Goal: Navigation & Orientation: Understand site structure

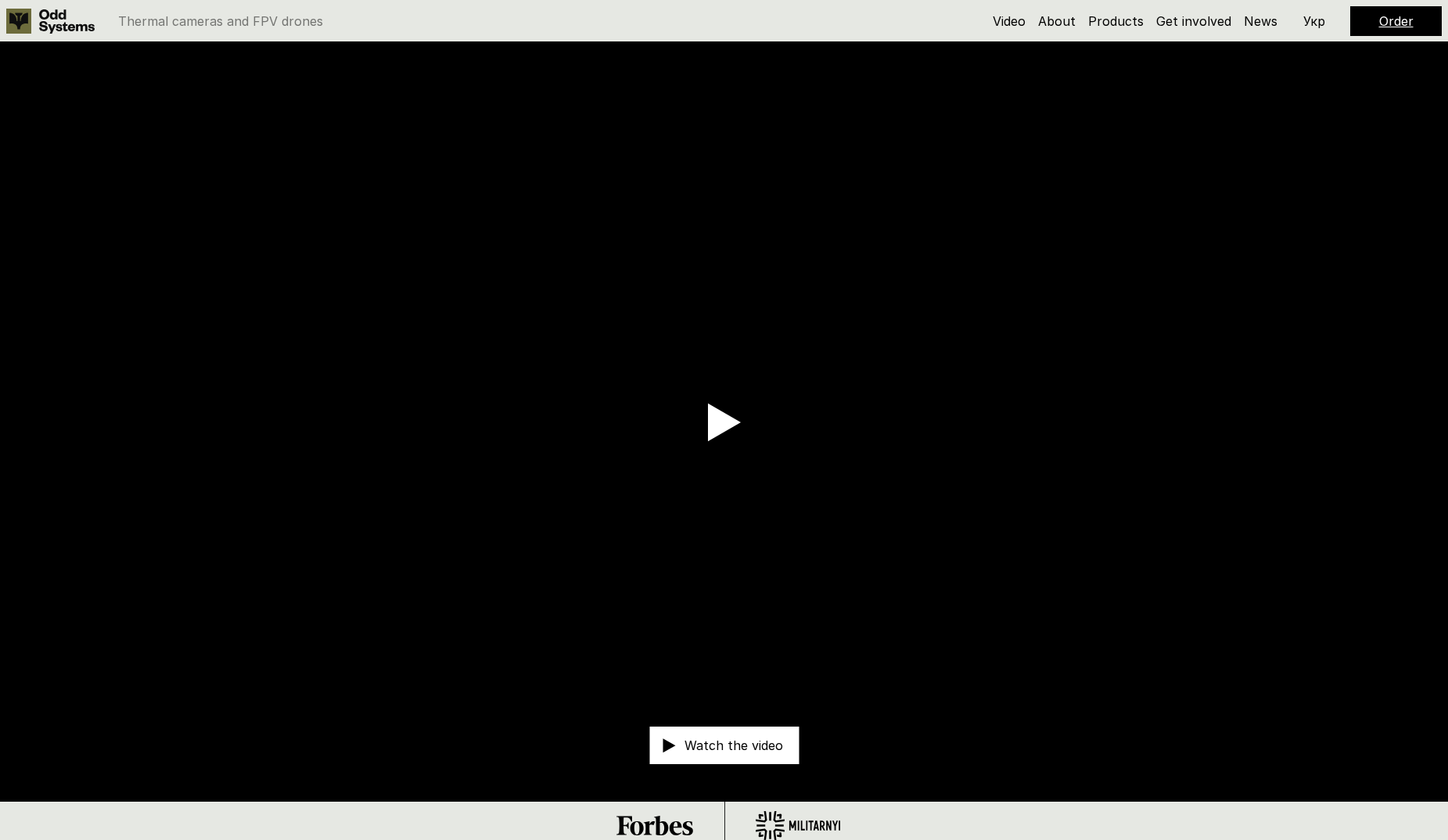
click at [717, 425] on use at bounding box center [724, 422] width 33 height 38
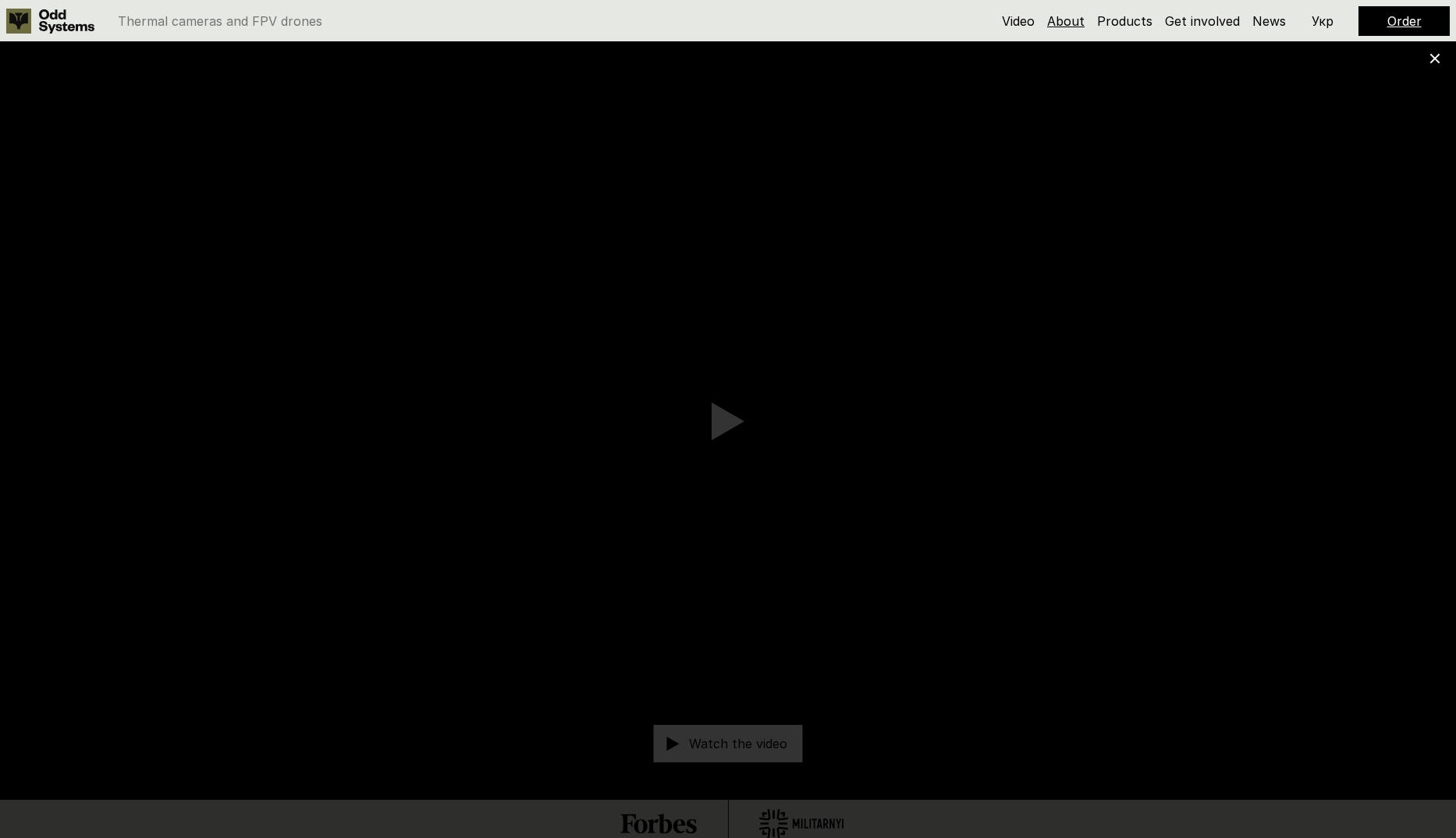
click at [1082, 18] on link "About" at bounding box center [1066, 20] width 38 height 16
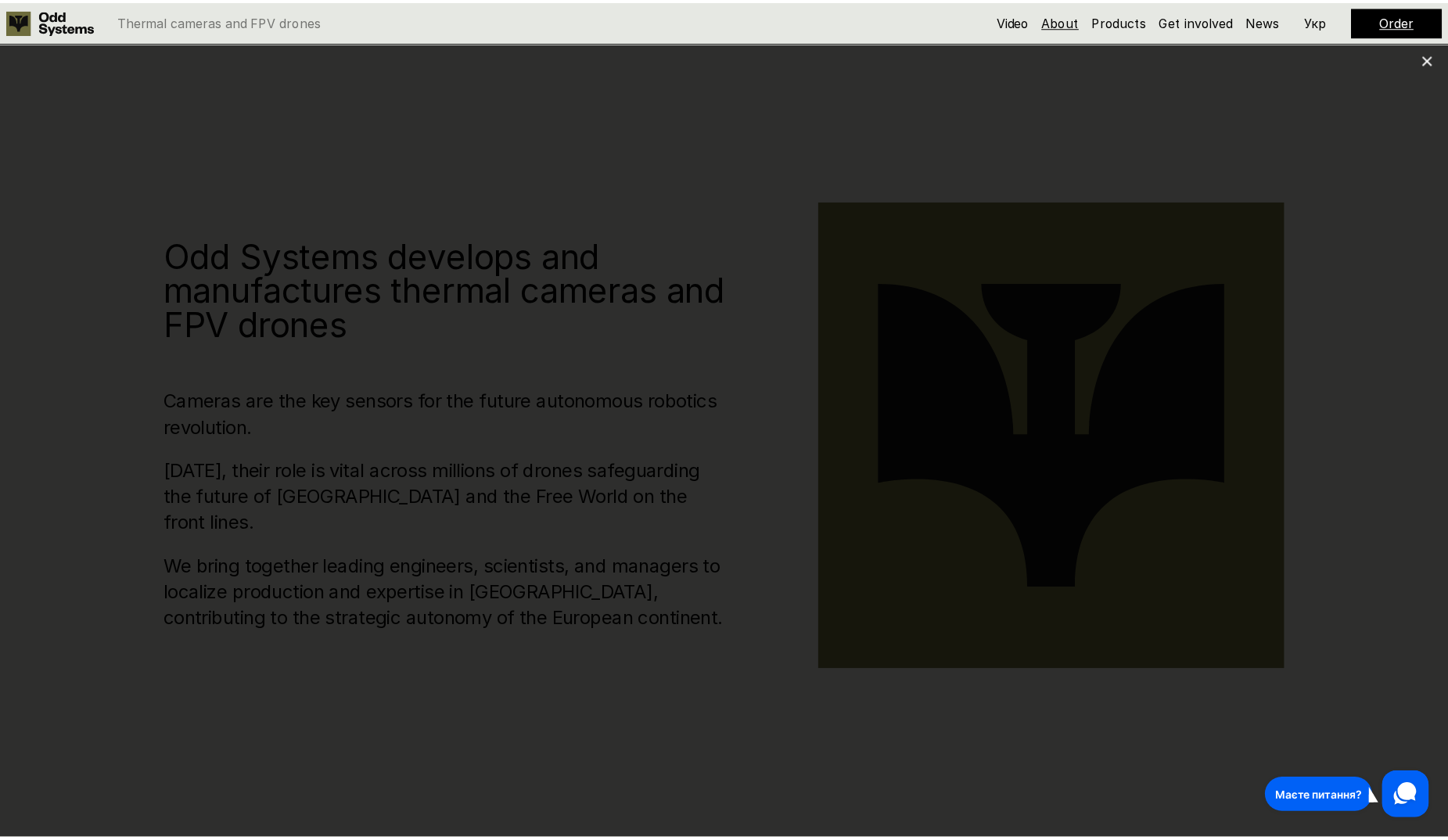
scroll to position [849, 0]
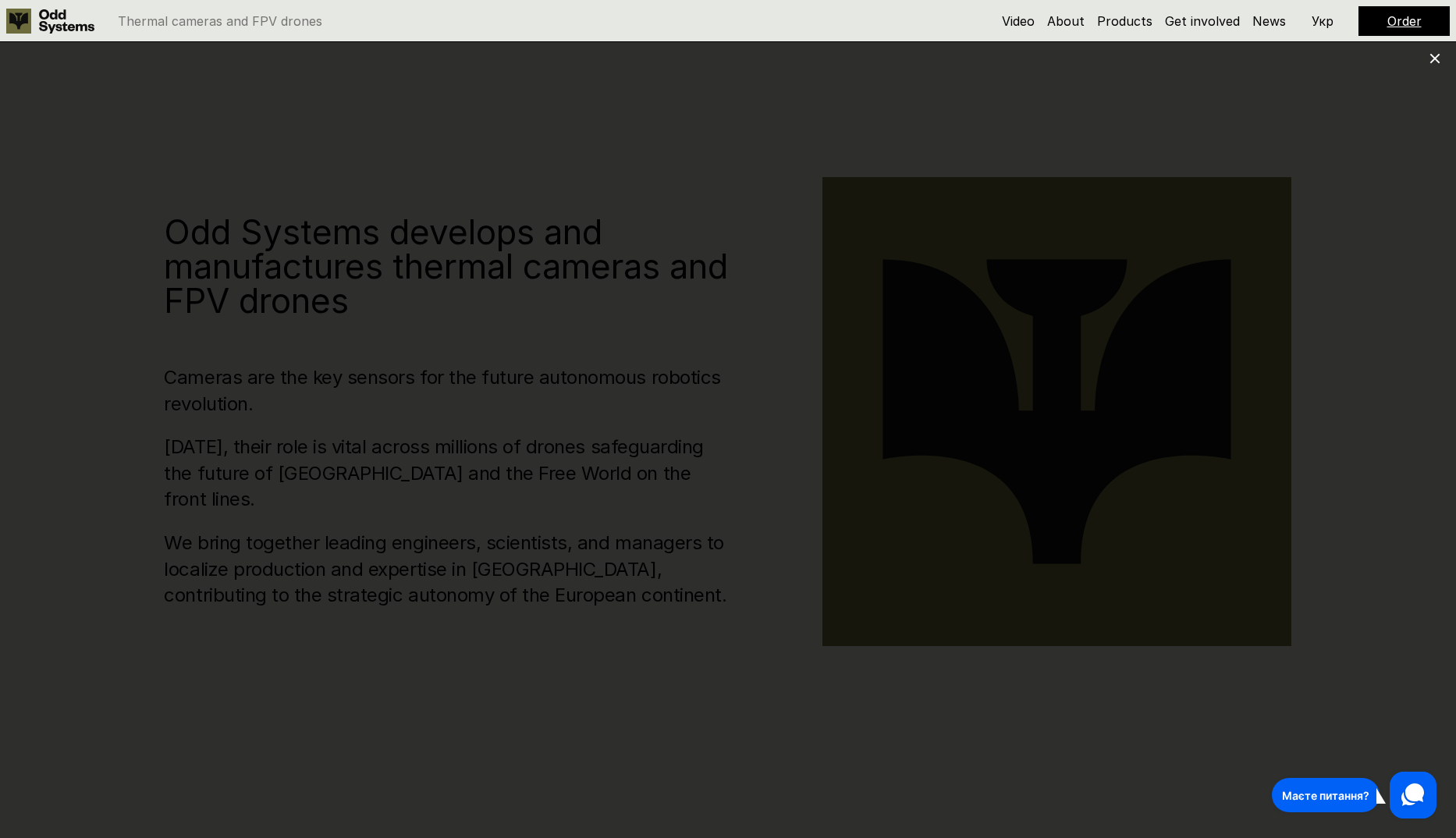
click at [1434, 55] on icon at bounding box center [1435, 59] width 11 height 11
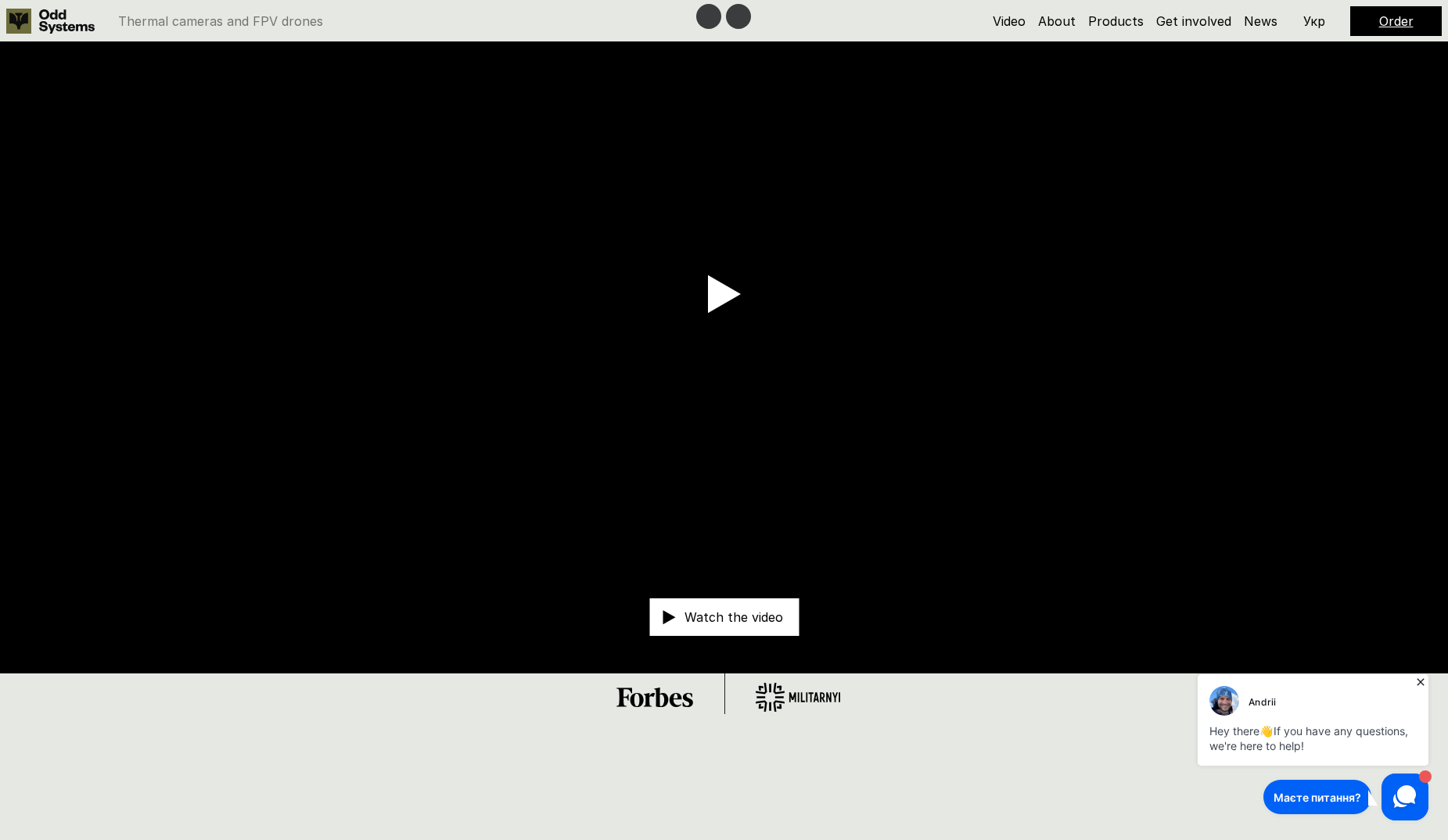
scroll to position [0, 0]
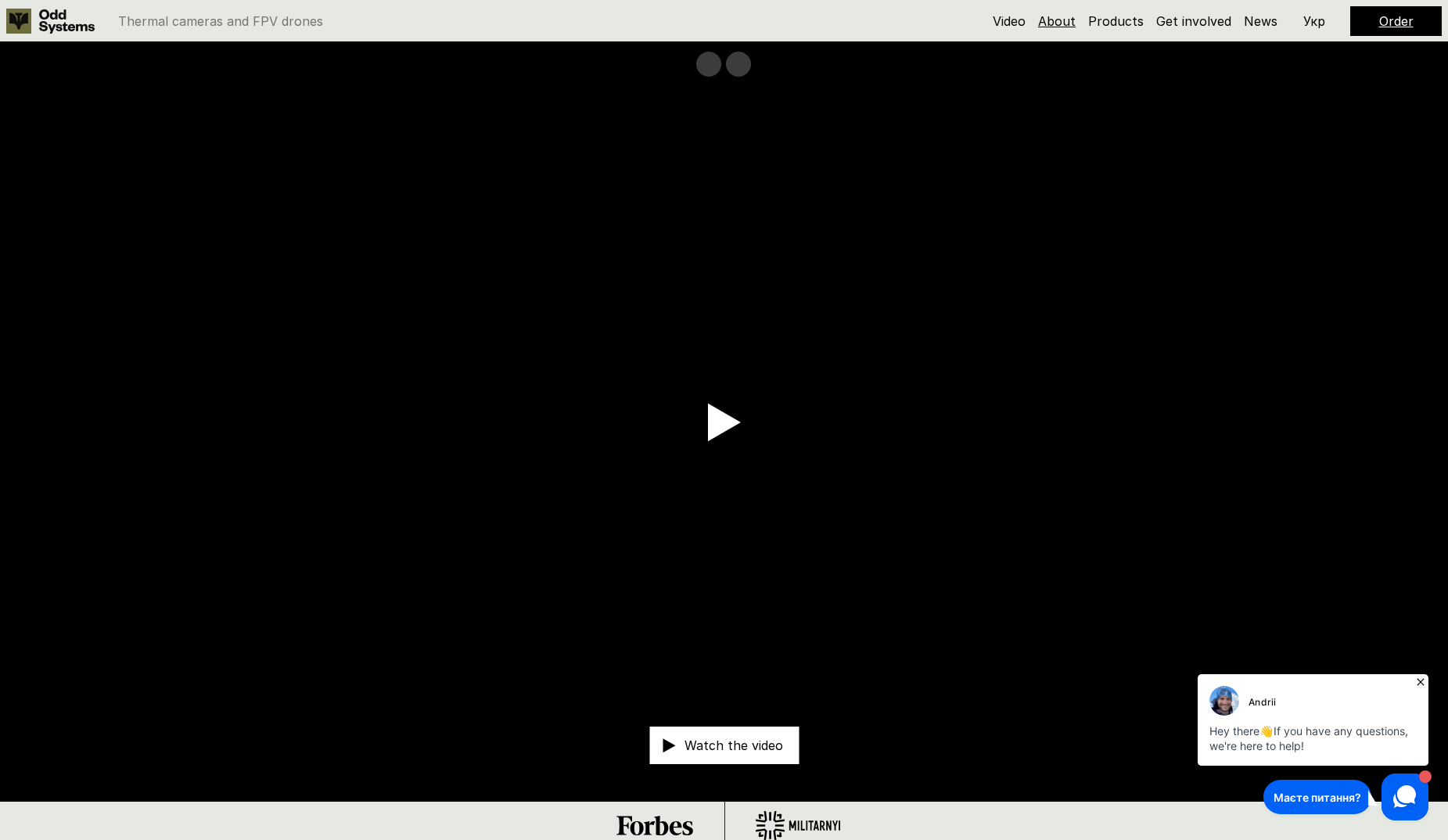
click at [1071, 14] on link "About" at bounding box center [1057, 20] width 38 height 16
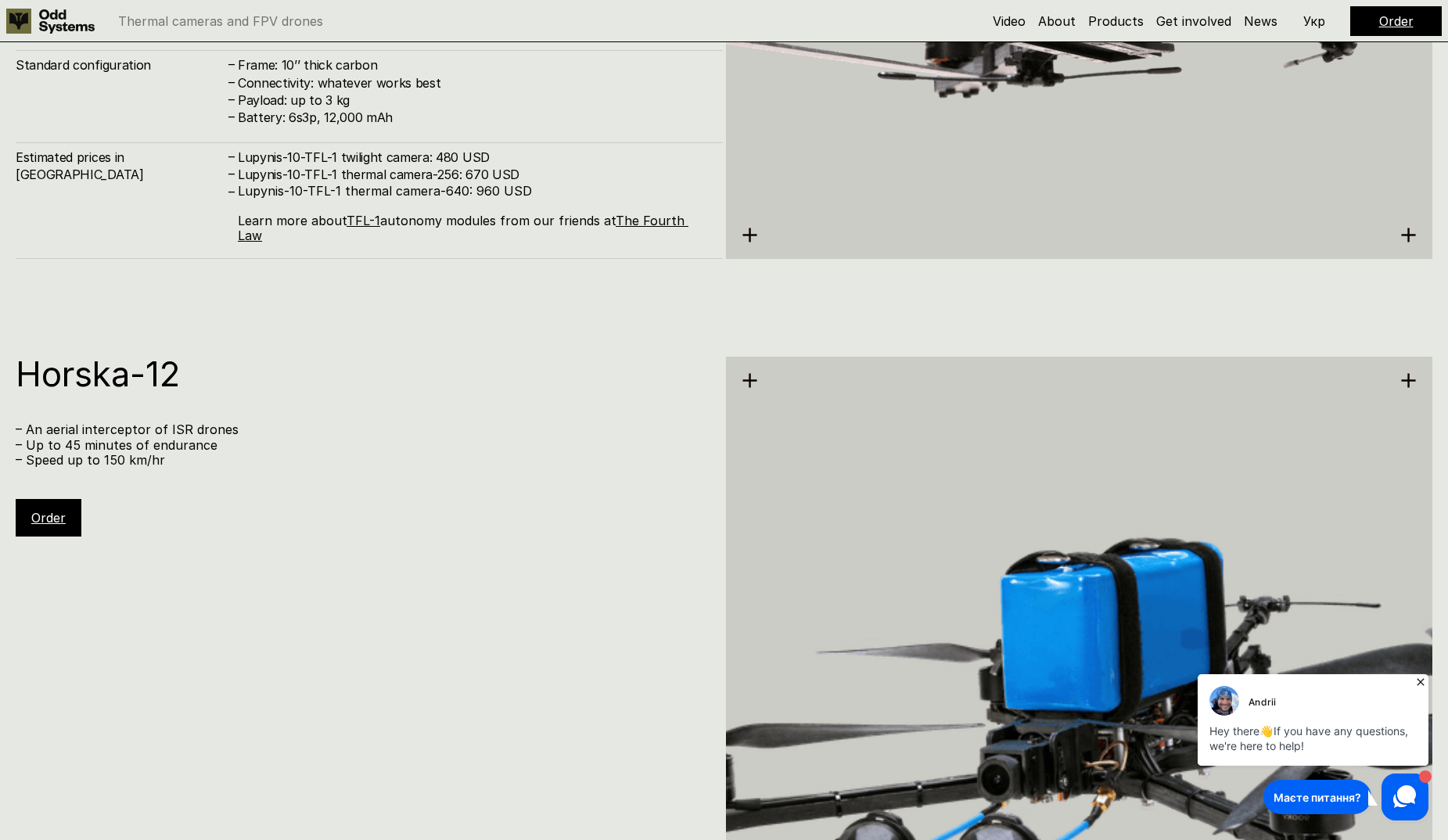
scroll to position [11311, 0]
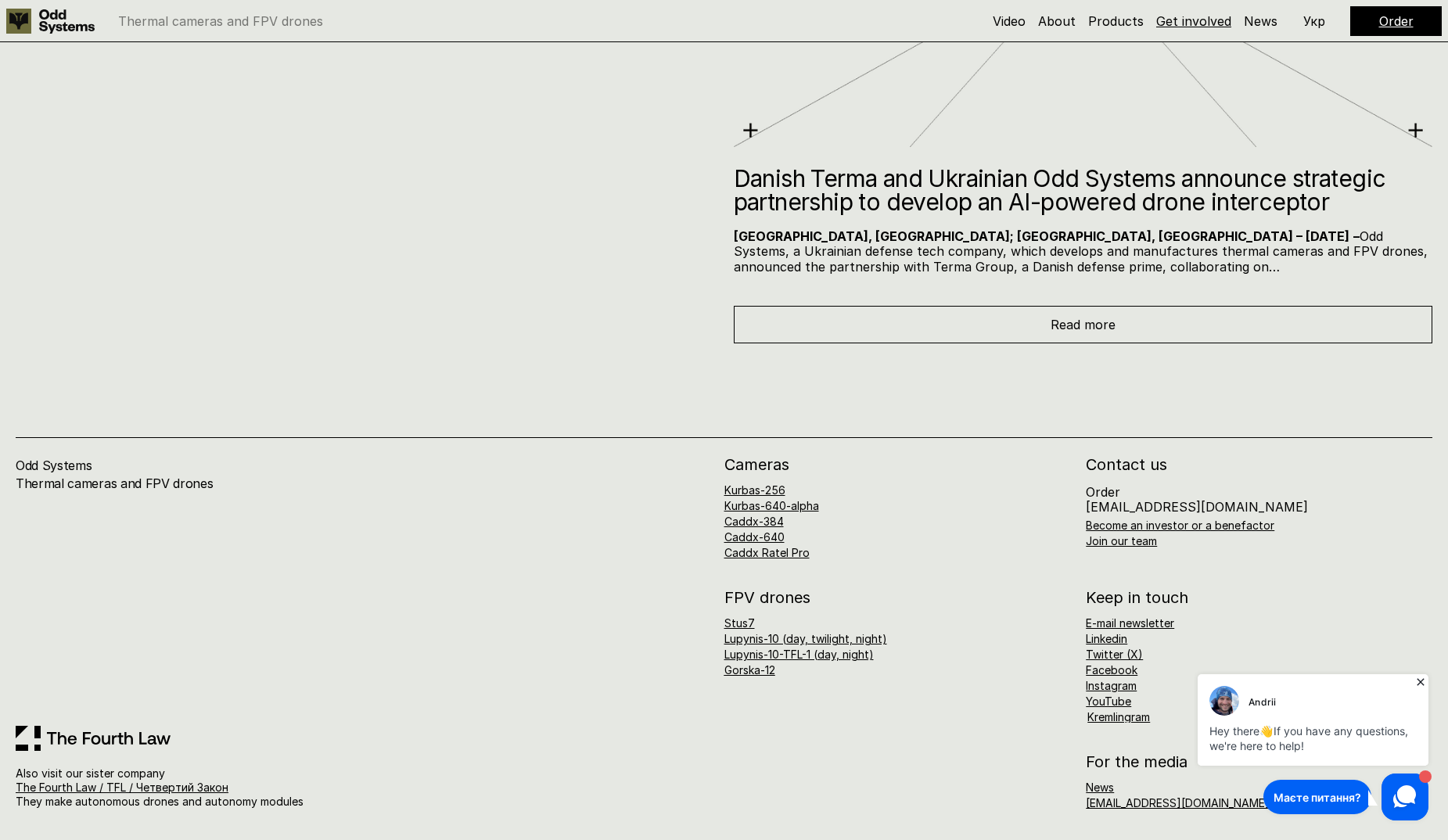
click at [1184, 19] on link "Get involved" at bounding box center [1195, 20] width 75 height 16
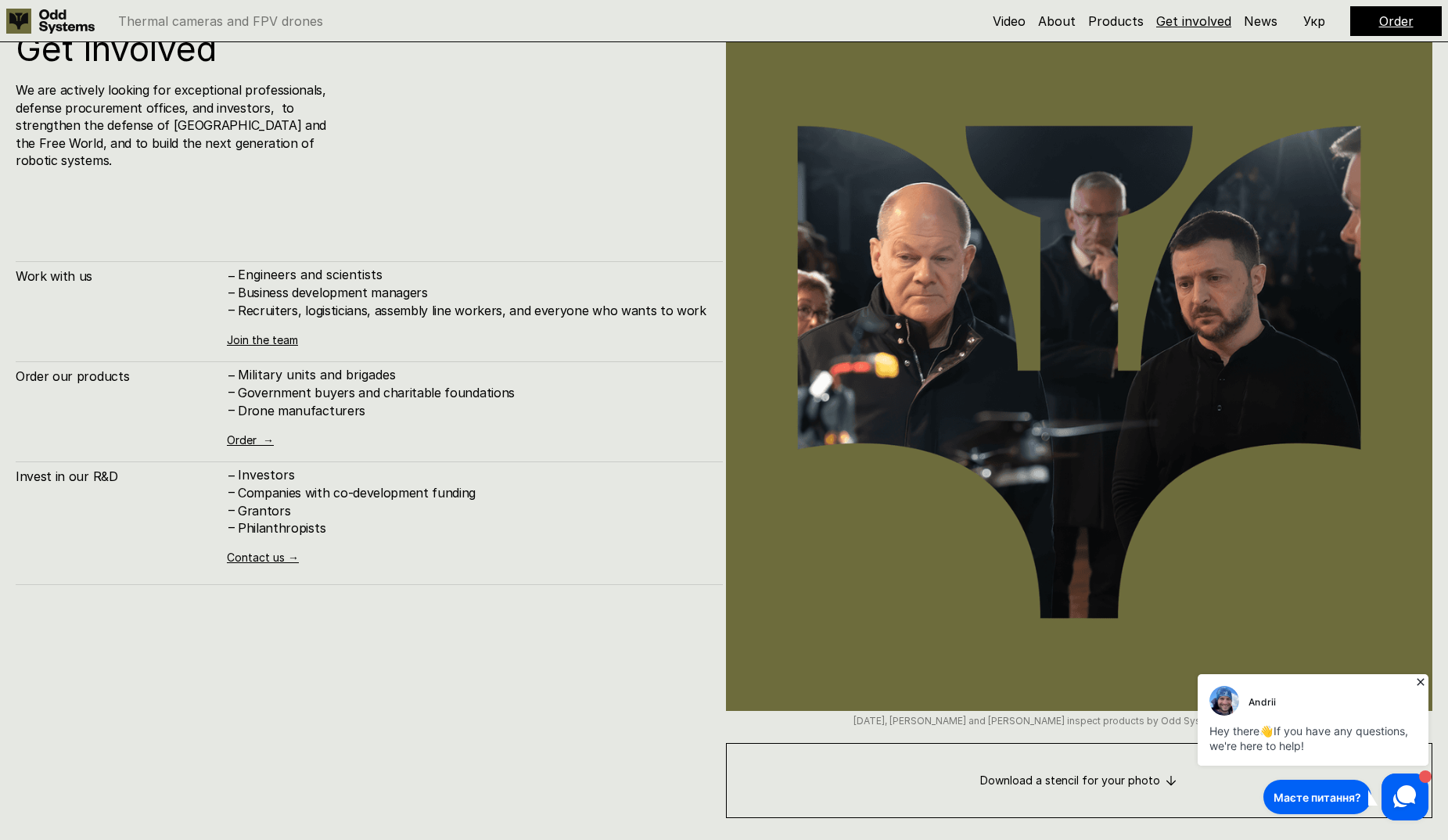
scroll to position [10091, 0]
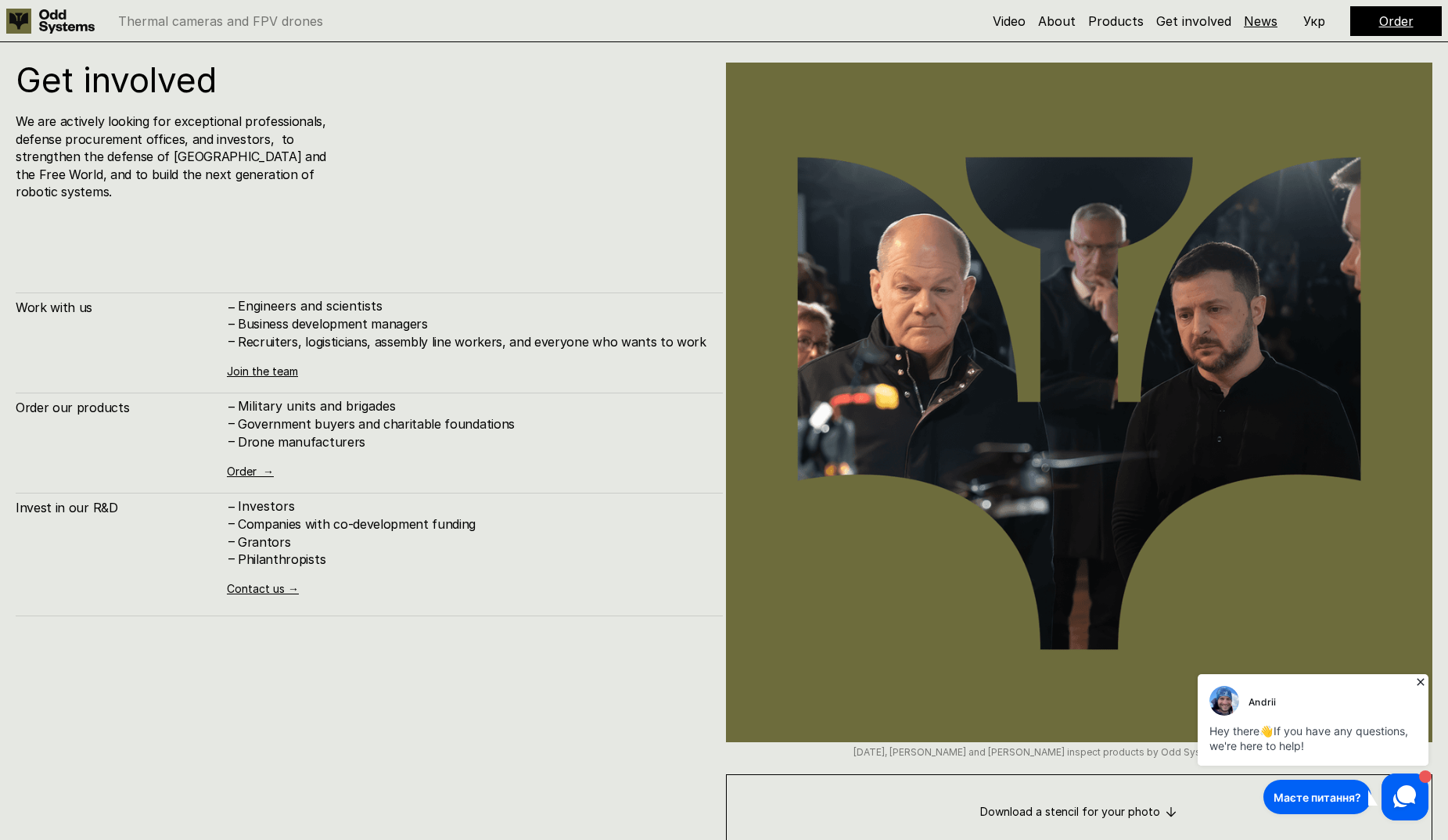
click at [1263, 20] on link "News" at bounding box center [1261, 20] width 34 height 16
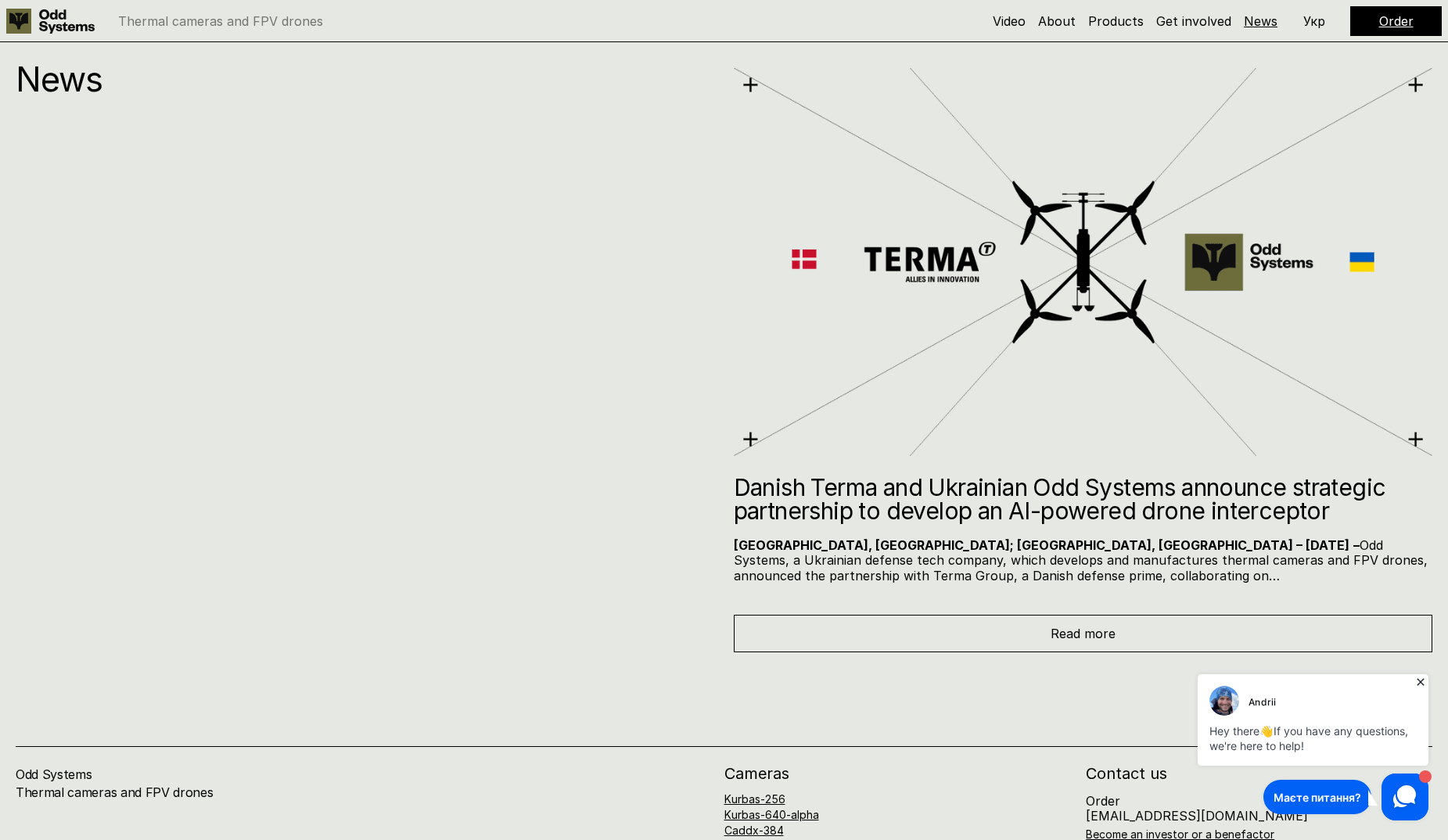
scroll to position [11004, 0]
